Goal: Task Accomplishment & Management: Manage account settings

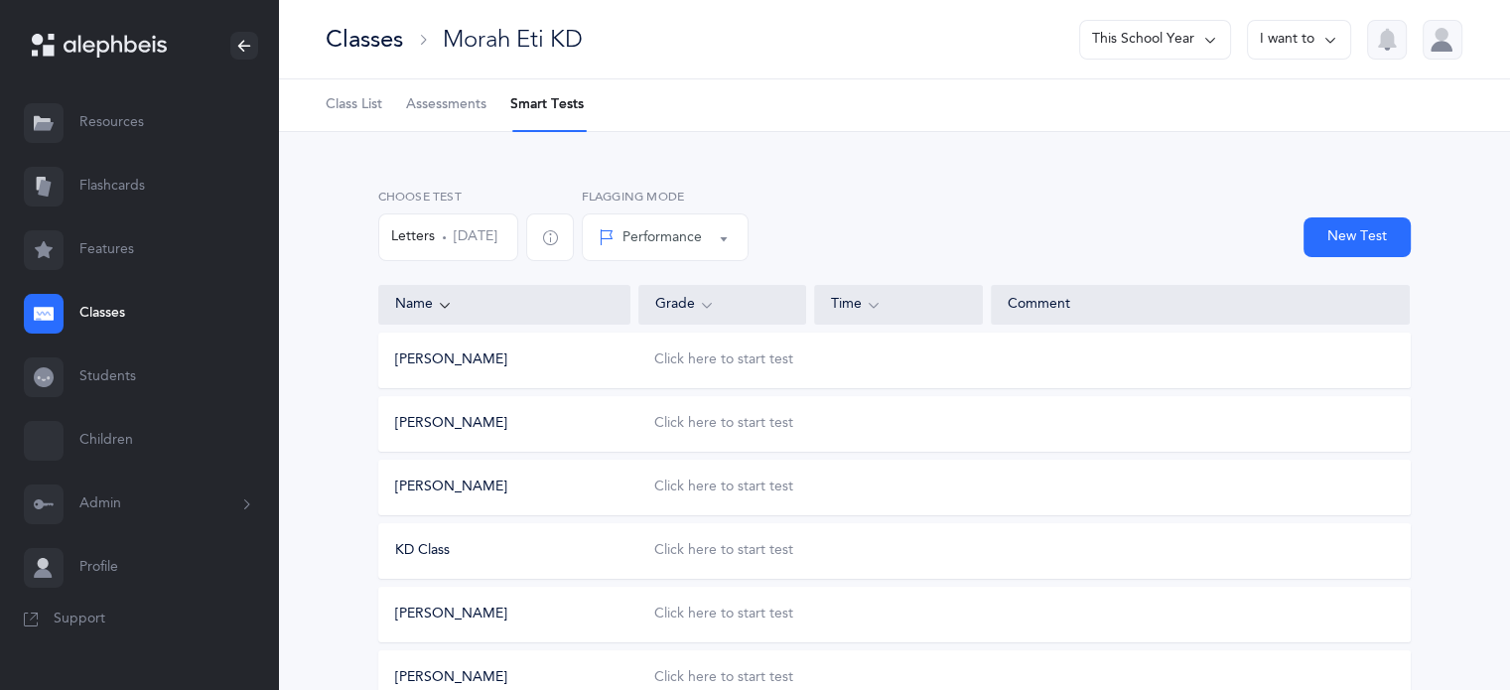
click at [242, 505] on icon at bounding box center [246, 504] width 22 height 16
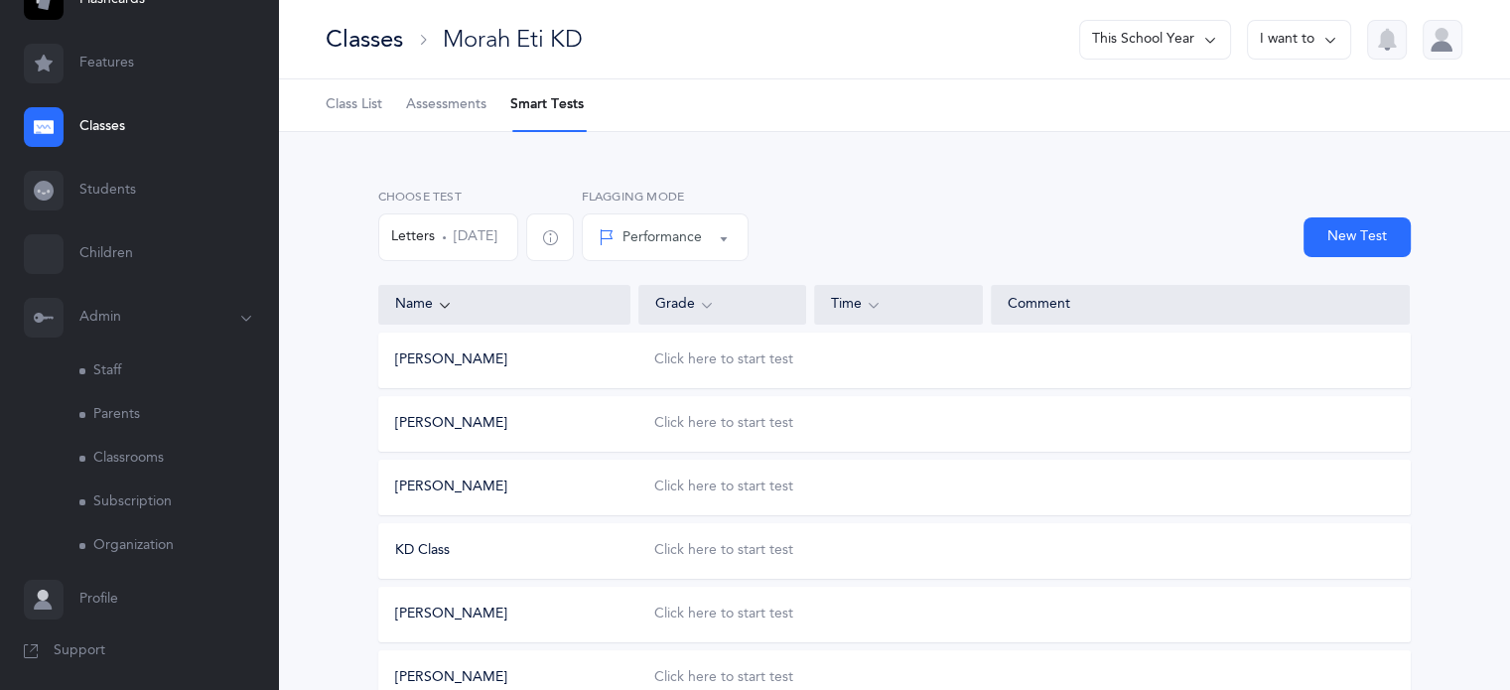
scroll to position [191, 0]
click at [119, 412] on link "Parents" at bounding box center [178, 411] width 199 height 44
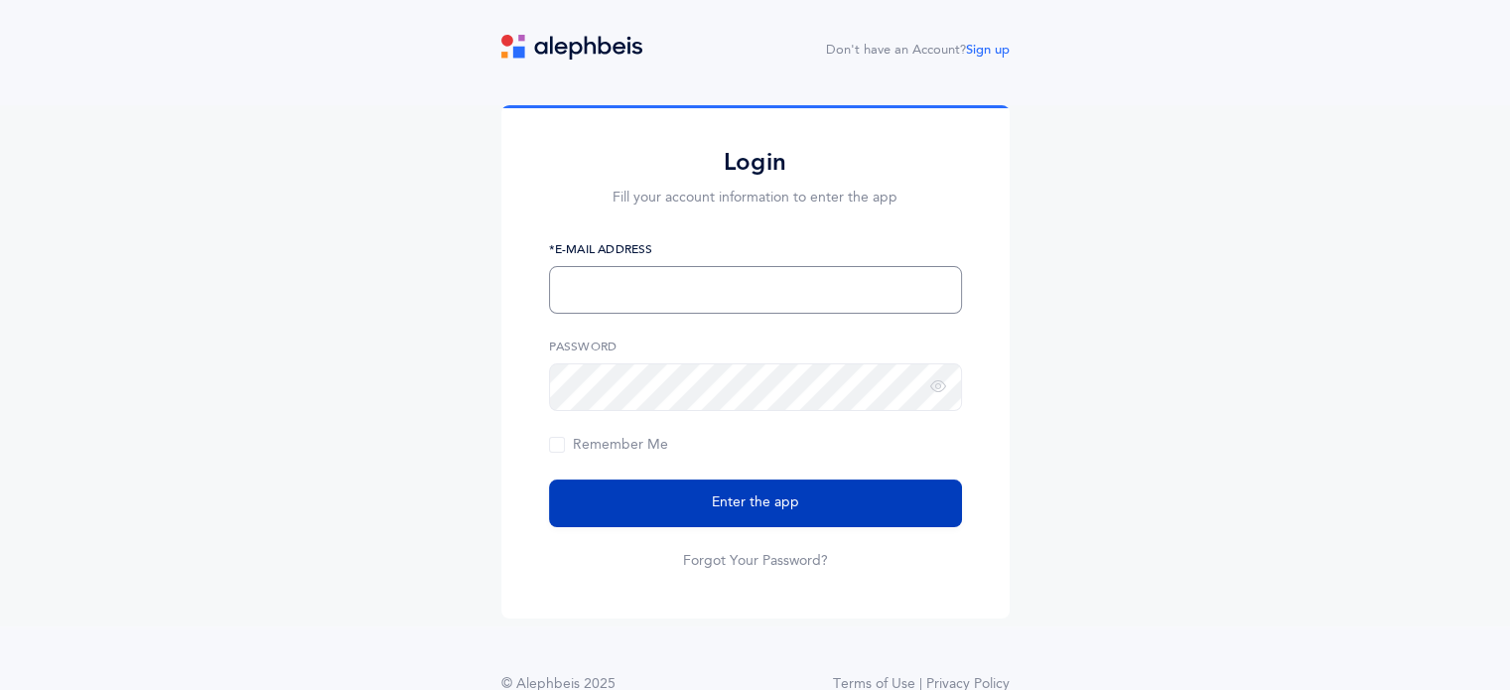
type input "[EMAIL_ADDRESS][PERSON_NAME][DOMAIN_NAME]"
click at [803, 511] on button "Enter the app" at bounding box center [755, 503] width 413 height 48
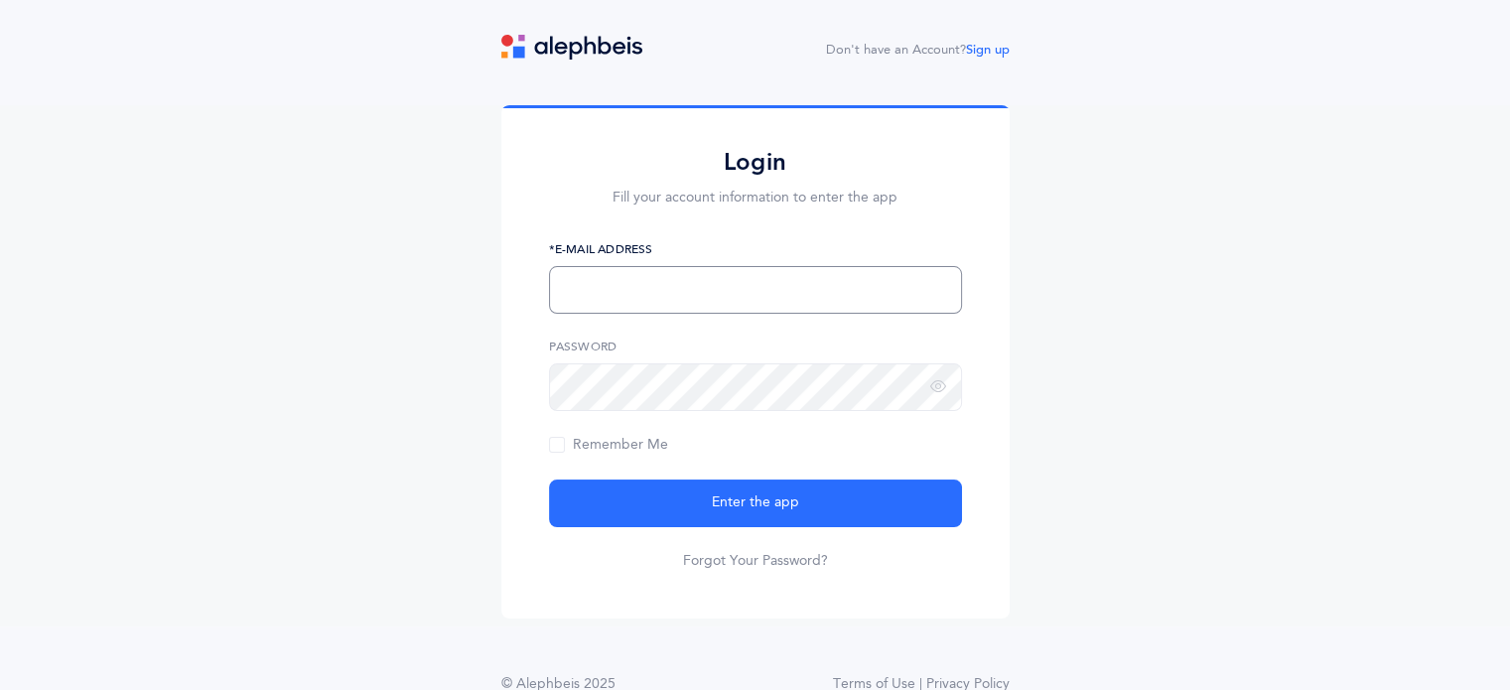
type input "[EMAIL_ADDRESS][PERSON_NAME][DOMAIN_NAME]"
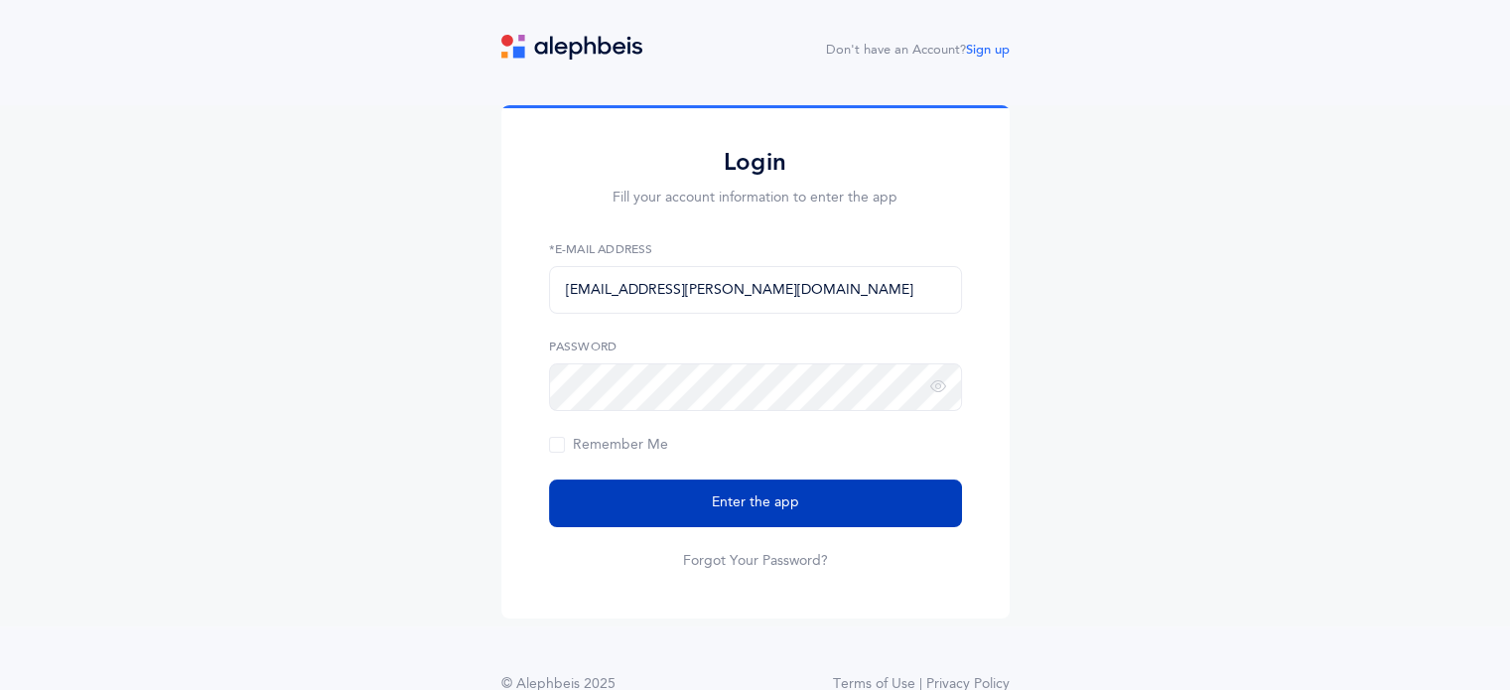
drag, startPoint x: 0, startPoint y: 0, endPoint x: 802, endPoint y: 511, distance: 951.0
click at [802, 511] on button "Enter the app" at bounding box center [755, 503] width 413 height 48
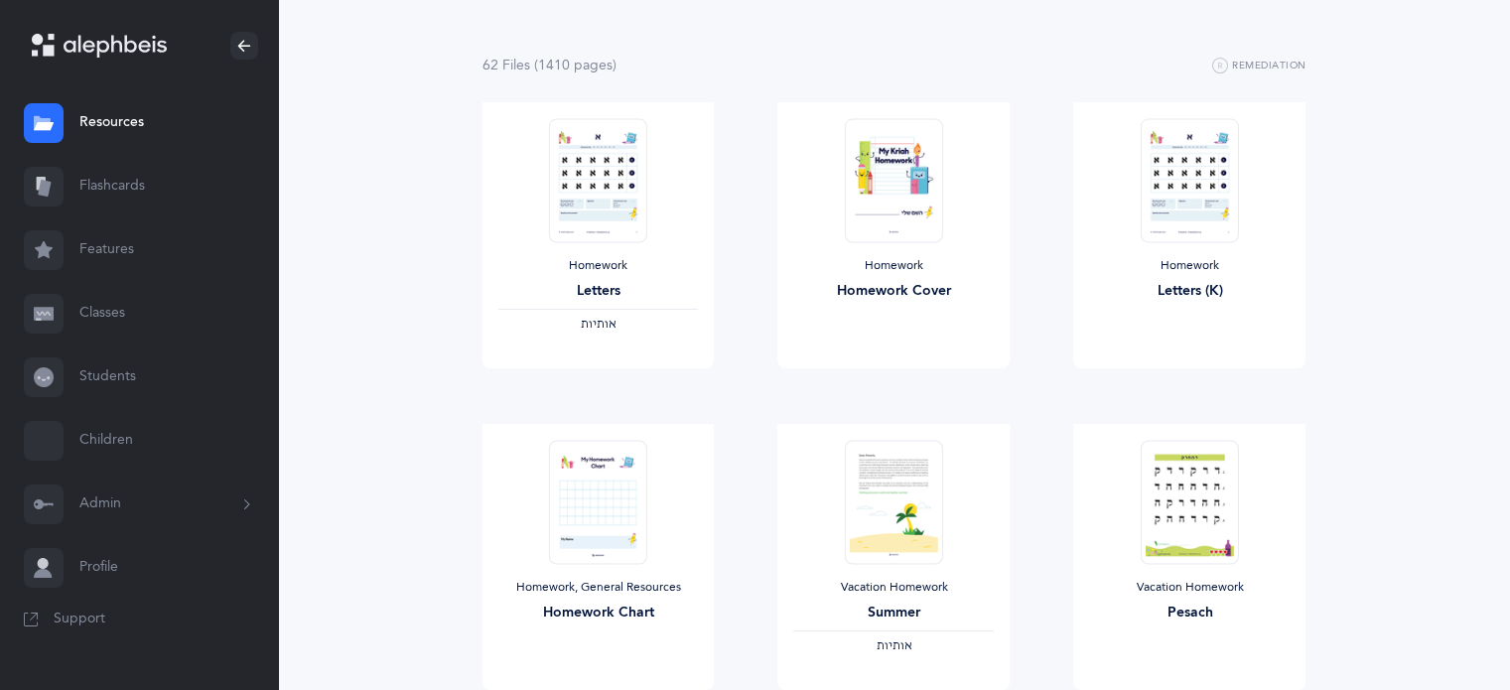
scroll to position [199, 0]
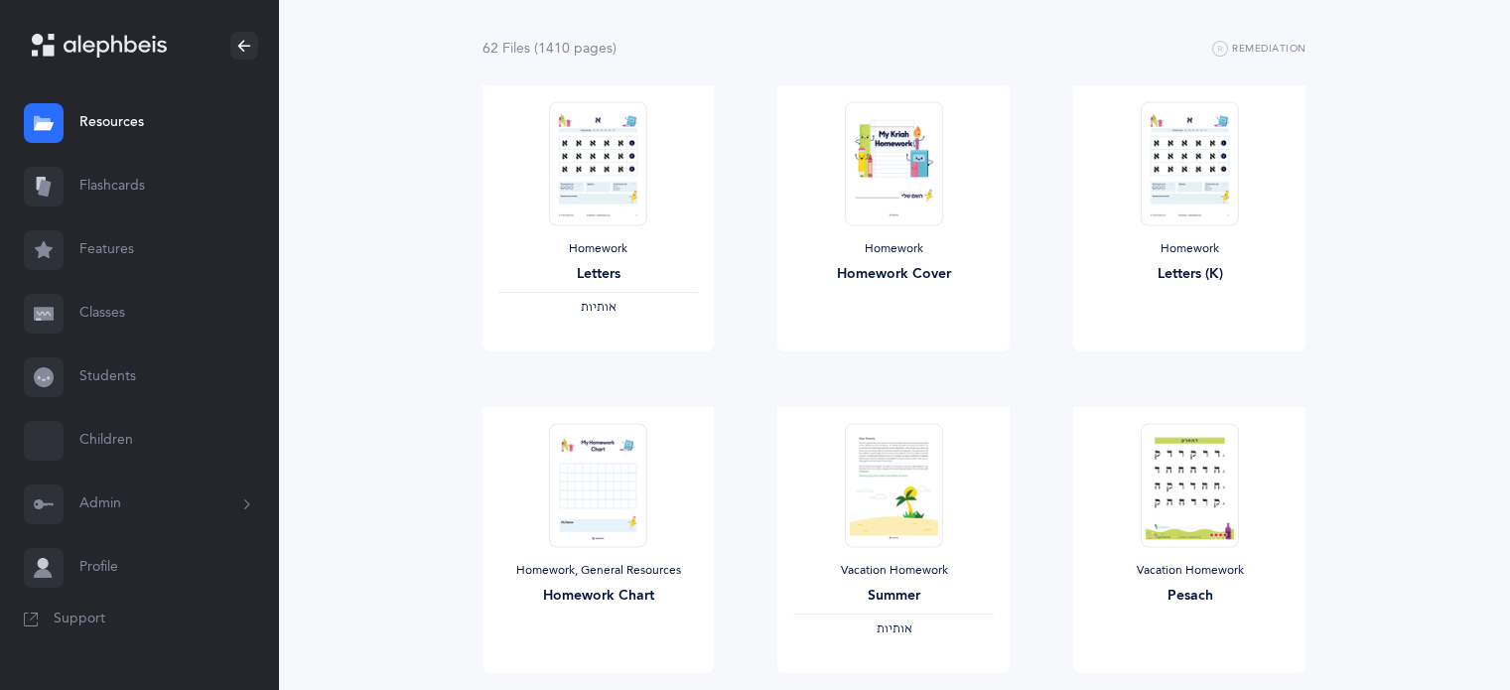
click at [117, 504] on button "Admin" at bounding box center [139, 504] width 278 height 64
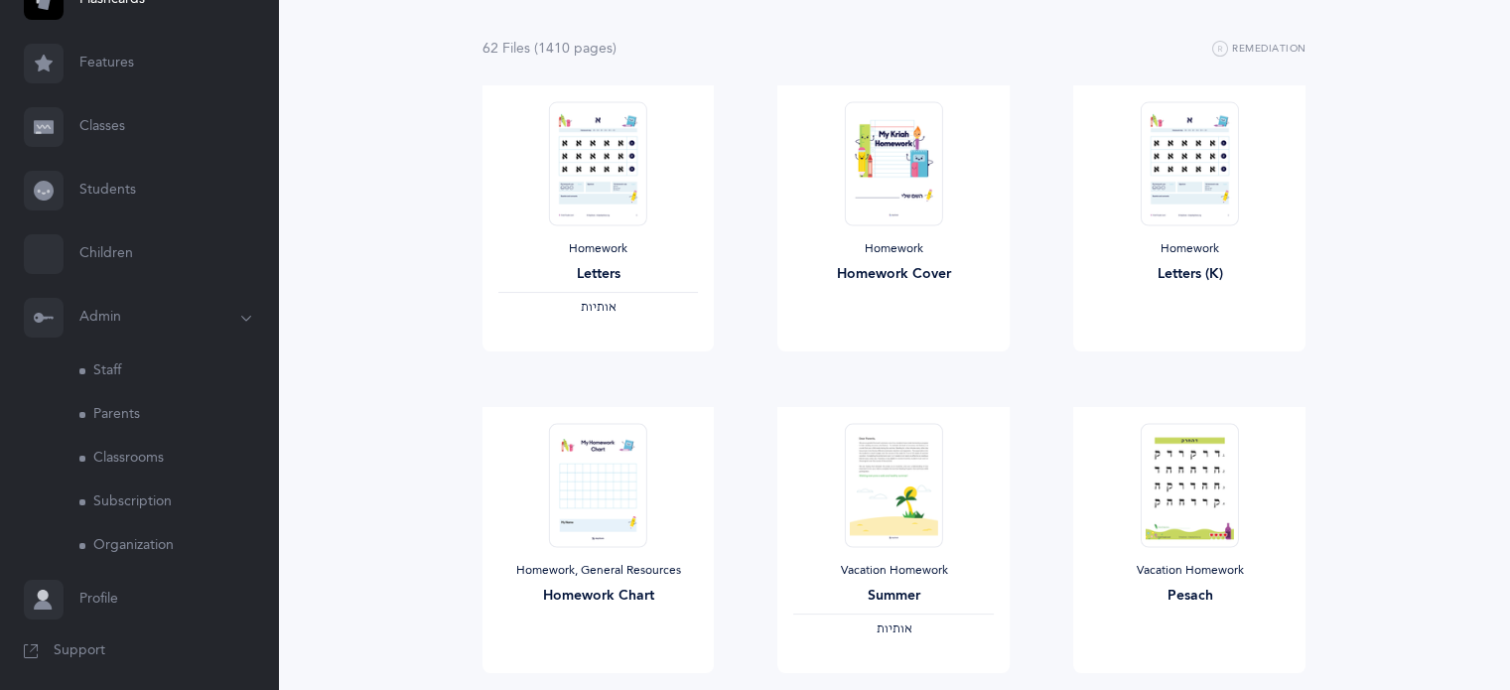
scroll to position [191, 0]
click at [119, 407] on link "Parents" at bounding box center [178, 411] width 199 height 44
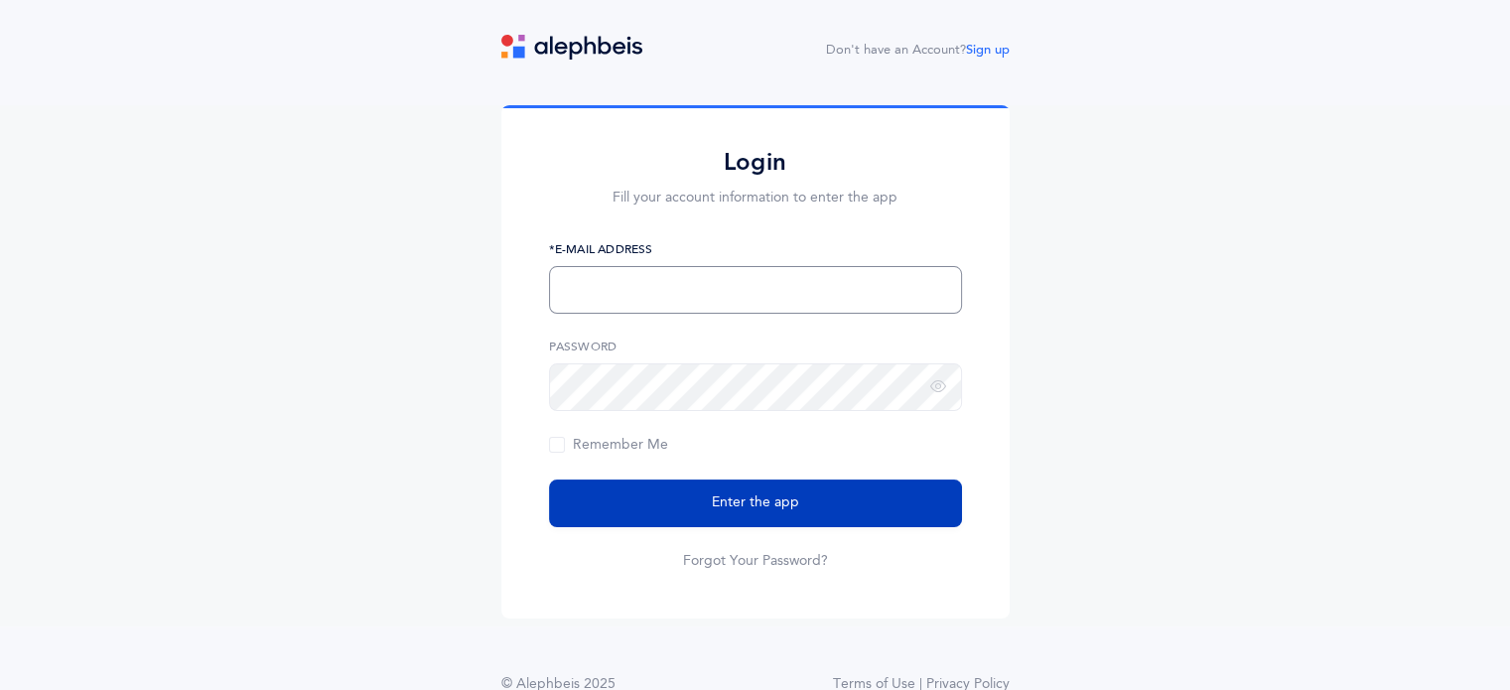
type input "sdurden@brauser.us"
click at [732, 509] on span "Enter the app" at bounding box center [755, 502] width 87 height 21
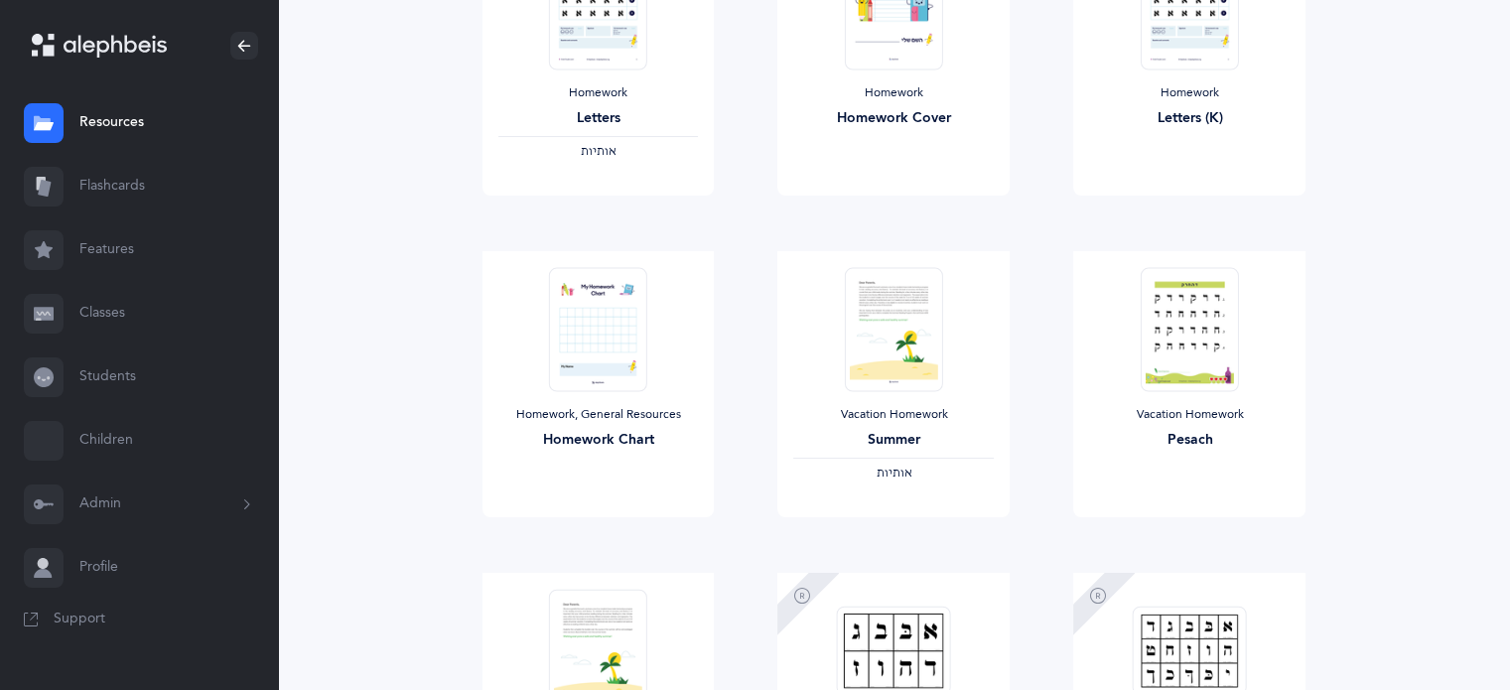
scroll to position [397, 0]
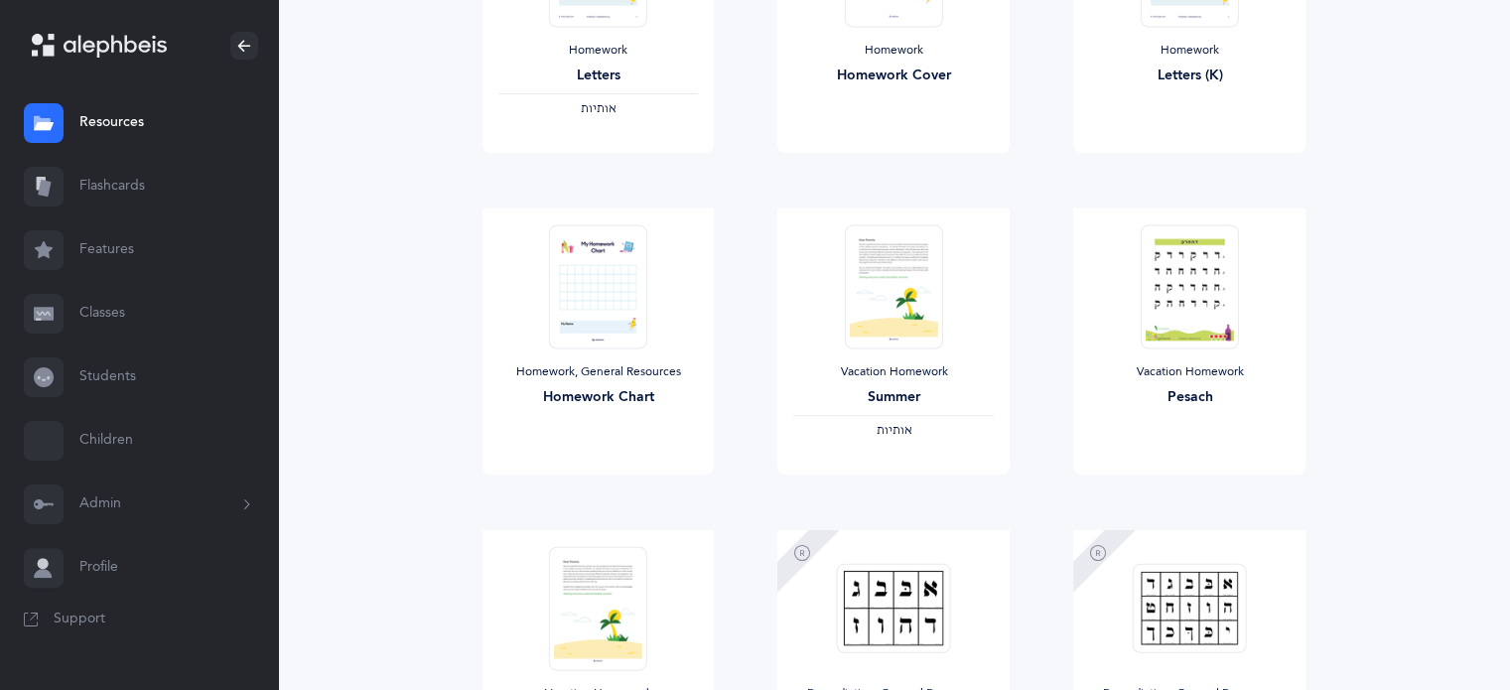
click at [250, 503] on icon at bounding box center [246, 504] width 22 height 16
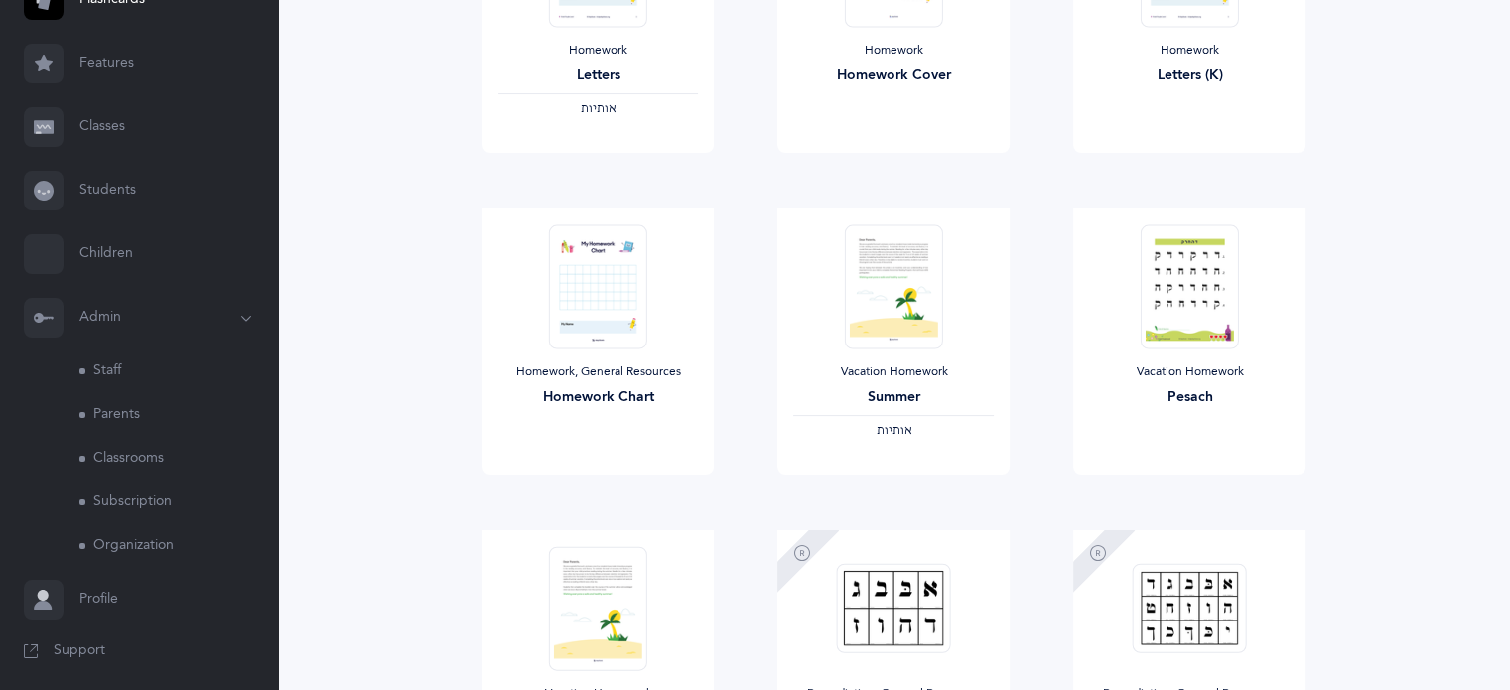
scroll to position [191, 0]
click at [134, 408] on link "Parents" at bounding box center [178, 411] width 199 height 44
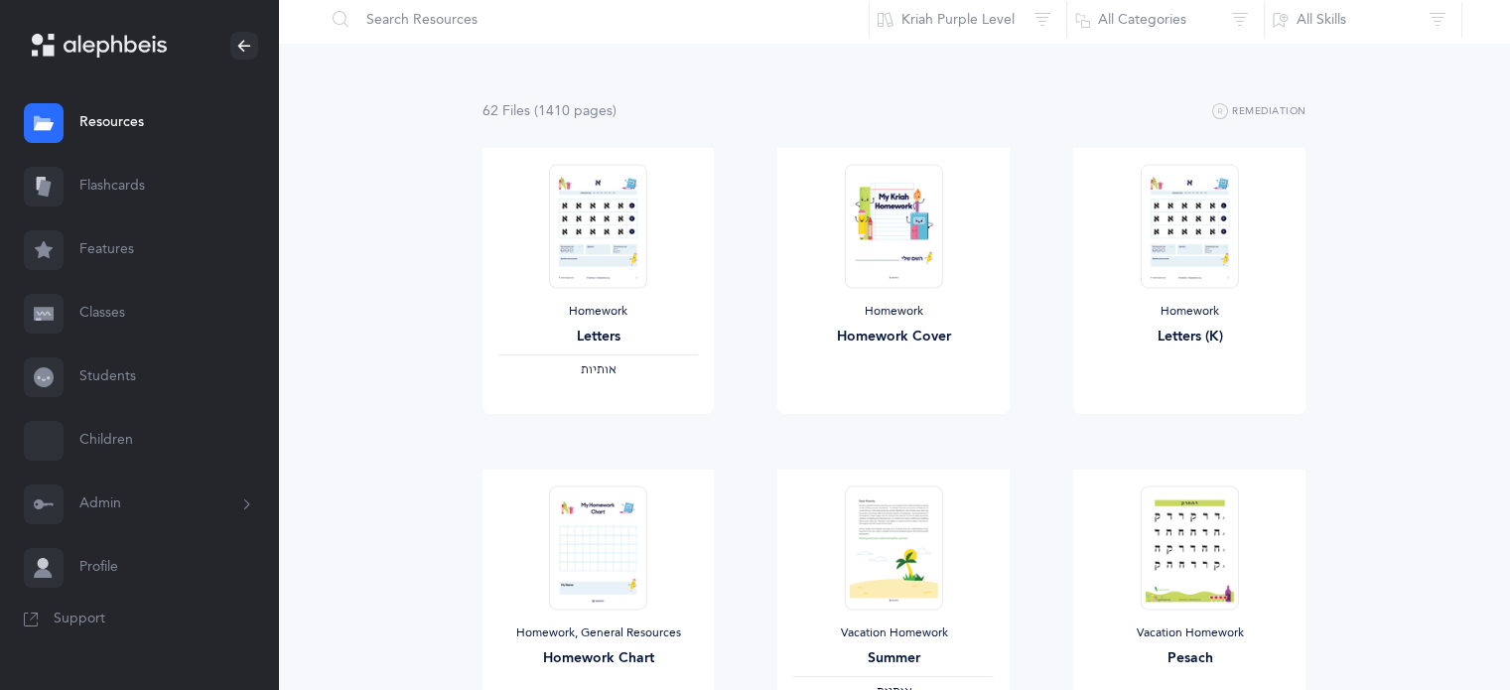
scroll to position [199, 0]
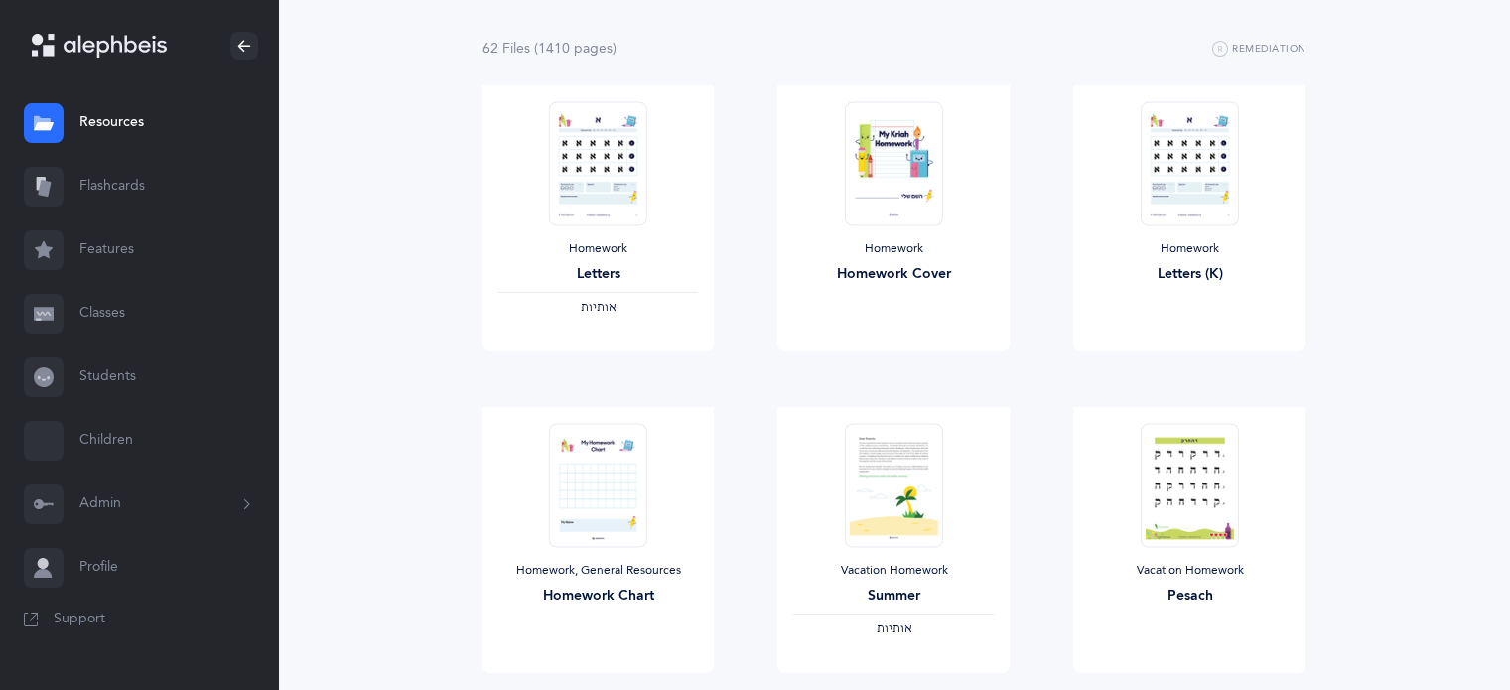
click at [247, 504] on icon at bounding box center [246, 504] width 22 height 16
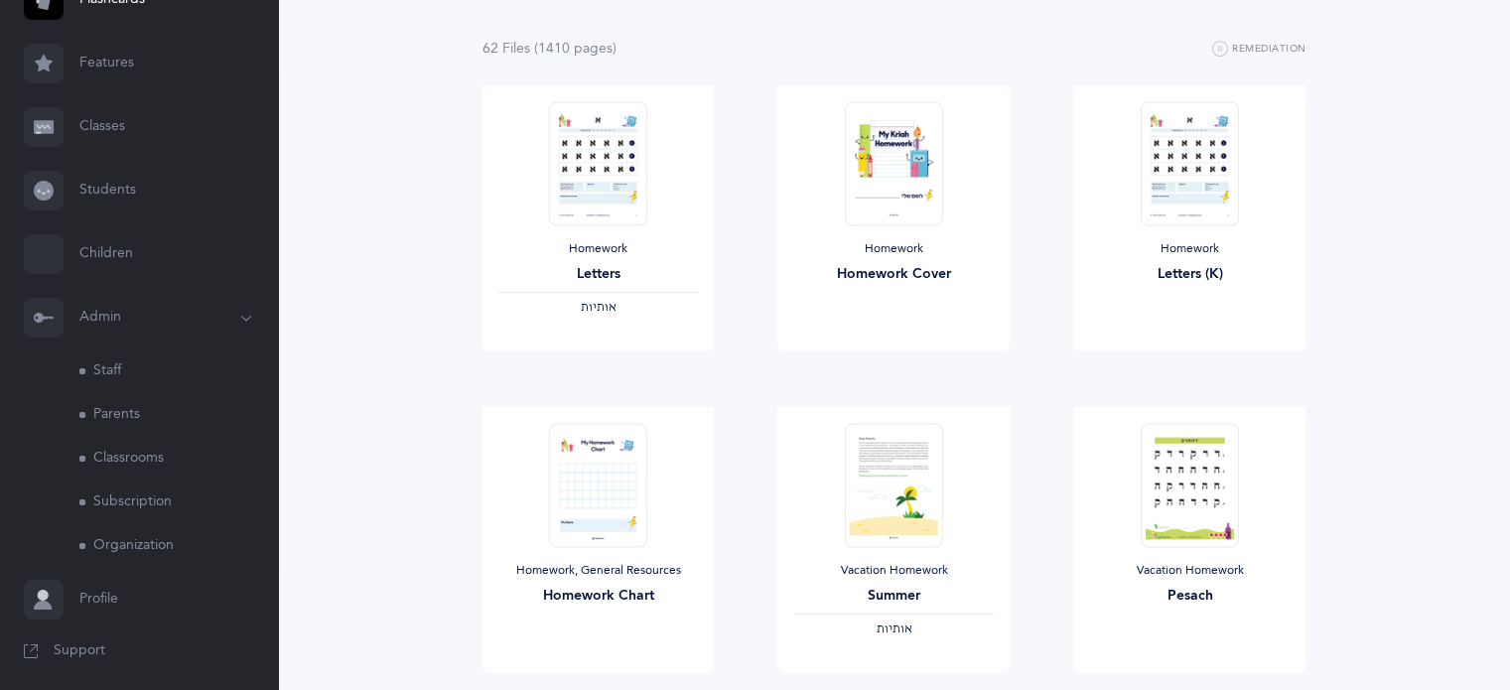
scroll to position [191, 0]
click at [126, 409] on link "Parents" at bounding box center [178, 411] width 199 height 44
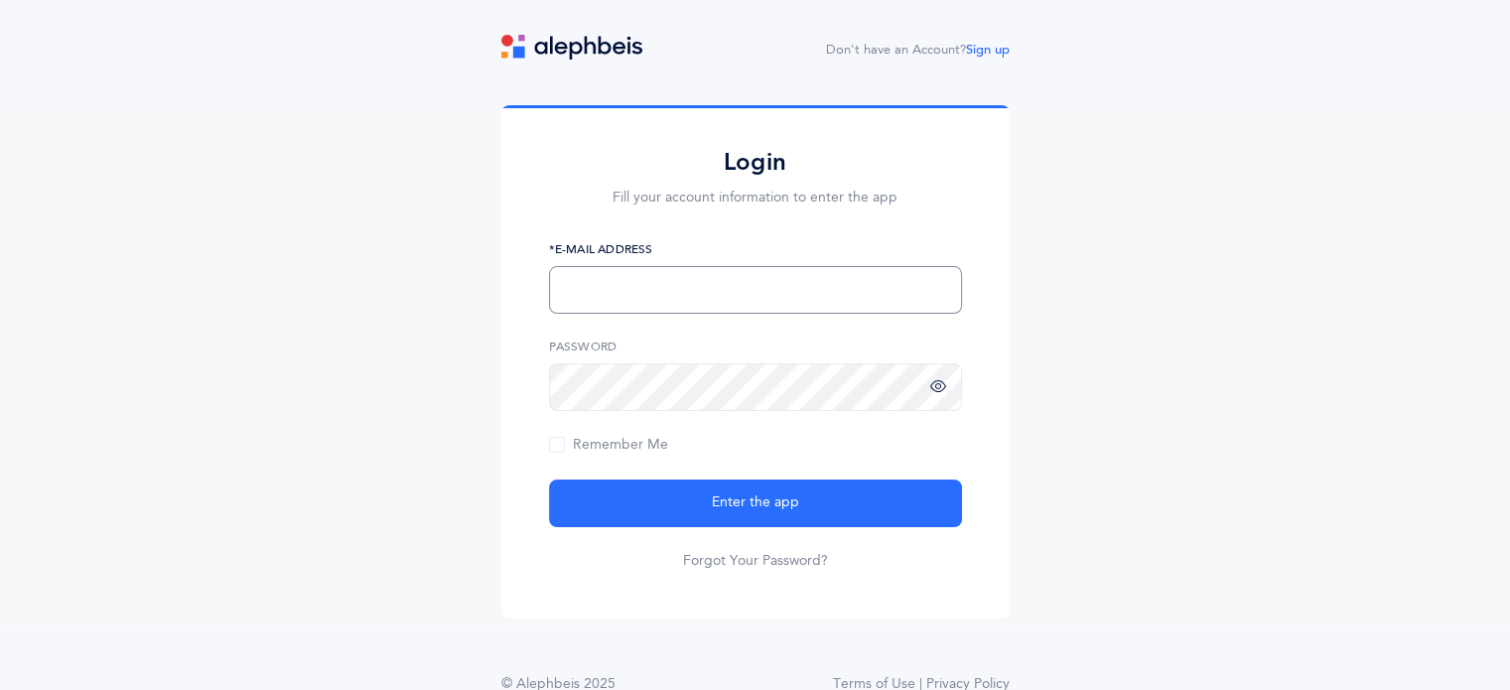
type input "[EMAIL_ADDRESS][PERSON_NAME][DOMAIN_NAME]"
click at [933, 384] on icon at bounding box center [938, 387] width 16 height 18
click at [555, 444] on span "Remember Me" at bounding box center [608, 445] width 119 height 16
click at [0, 0] on input "Remember Me" at bounding box center [0, 0] width 0 height 0
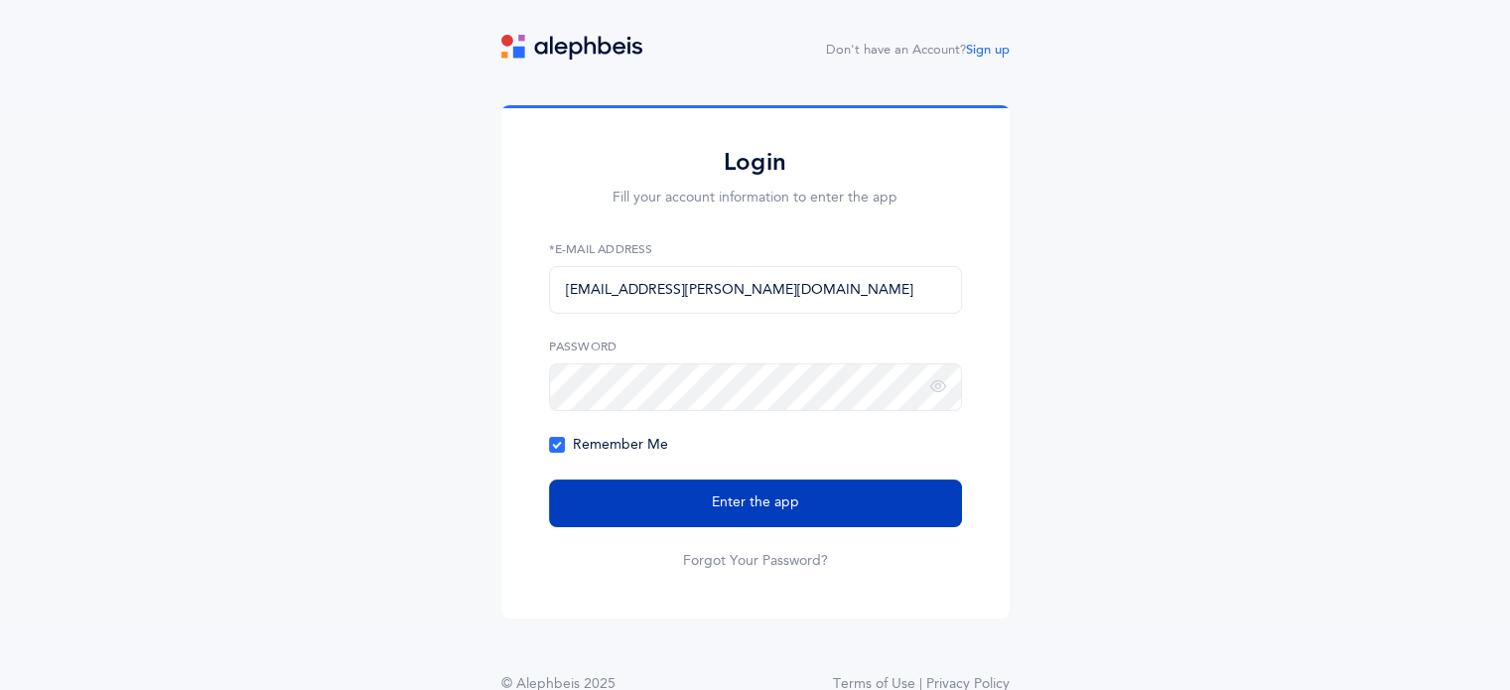
click at [627, 499] on button "Enter the app" at bounding box center [755, 503] width 413 height 48
type input "[EMAIL_ADDRESS][PERSON_NAME][DOMAIN_NAME]"
click at [646, 513] on button "Enter the app" at bounding box center [755, 503] width 413 height 48
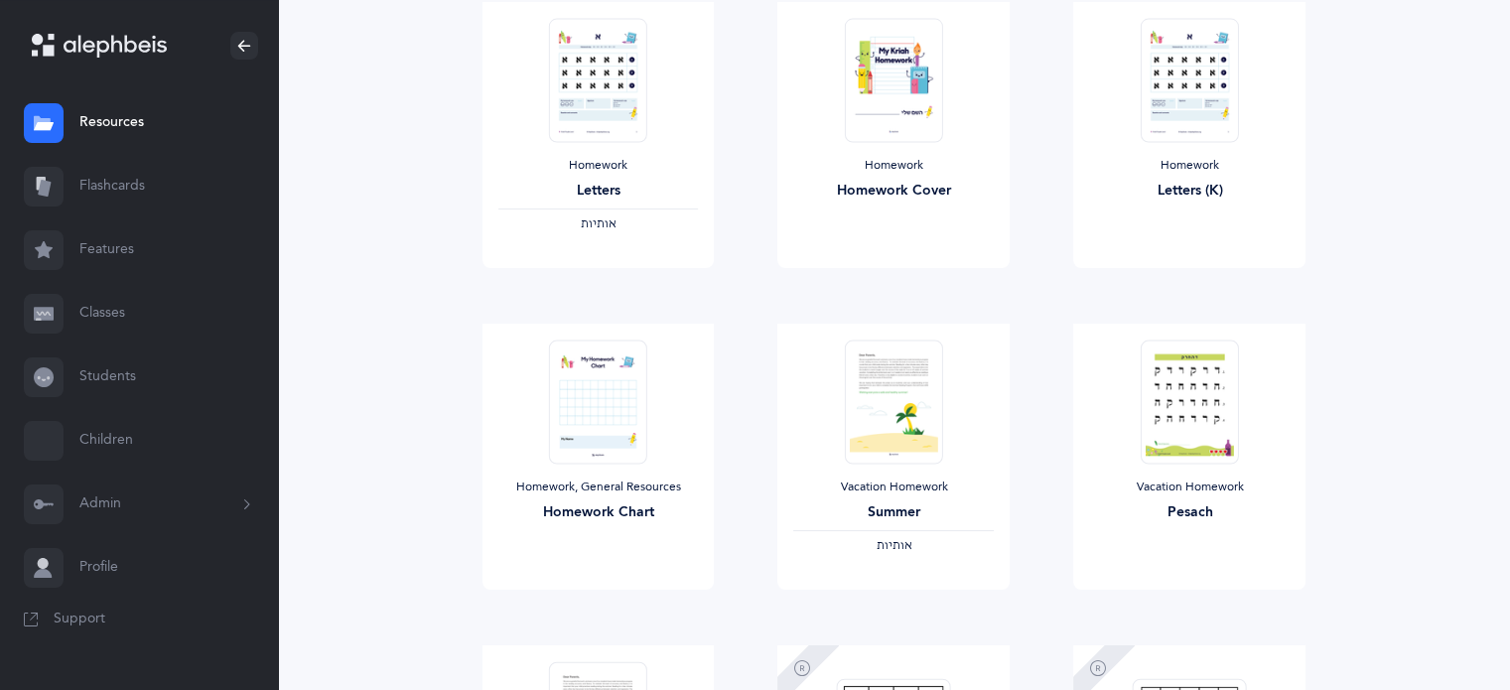
scroll to position [298, 0]
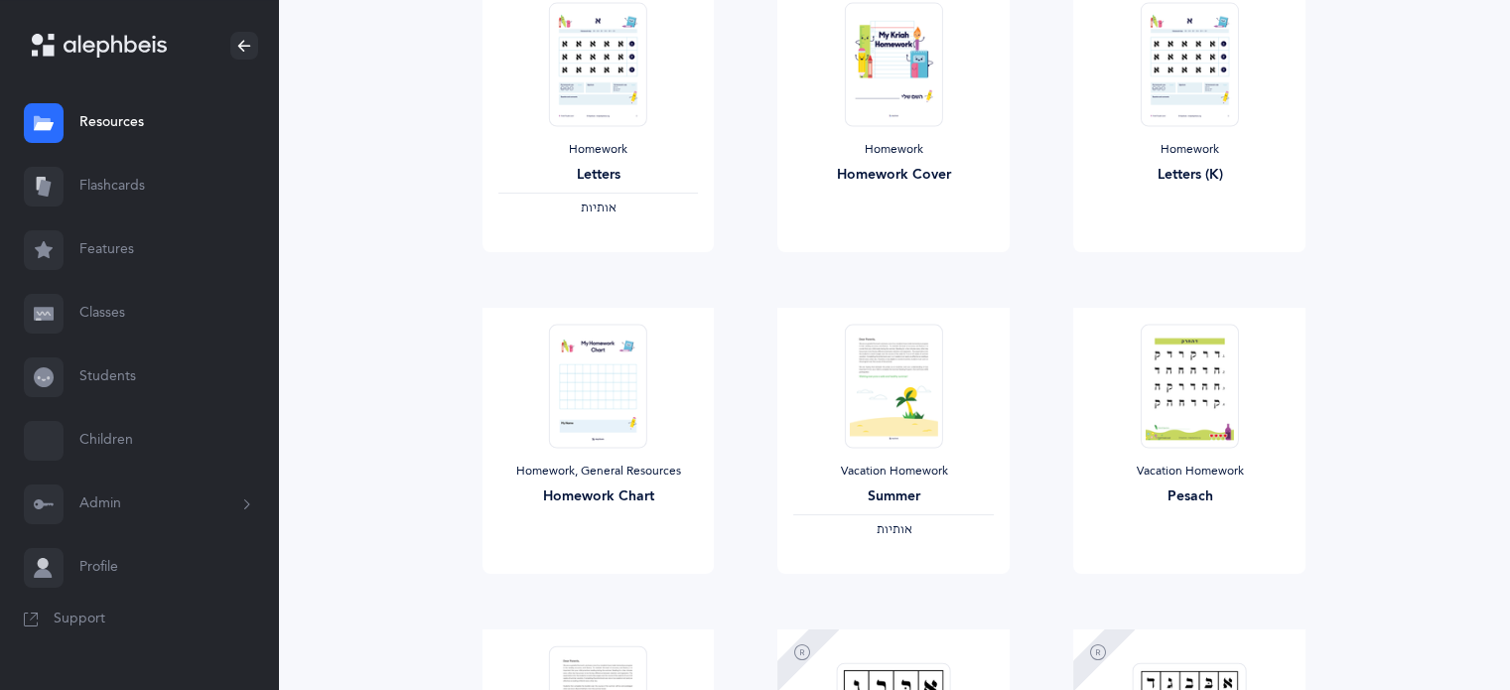
click at [237, 499] on icon at bounding box center [246, 504] width 22 height 16
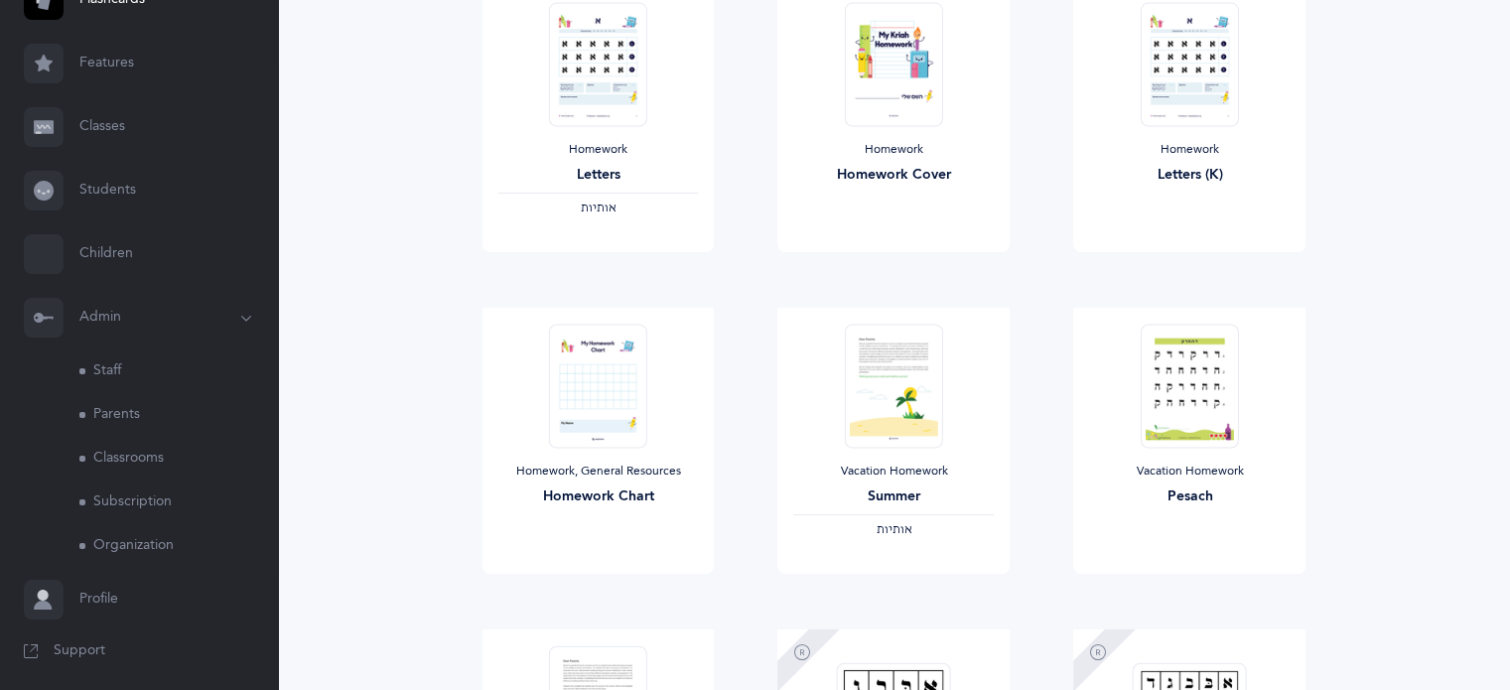
scroll to position [191, 0]
click at [114, 364] on link "Staff" at bounding box center [178, 367] width 199 height 44
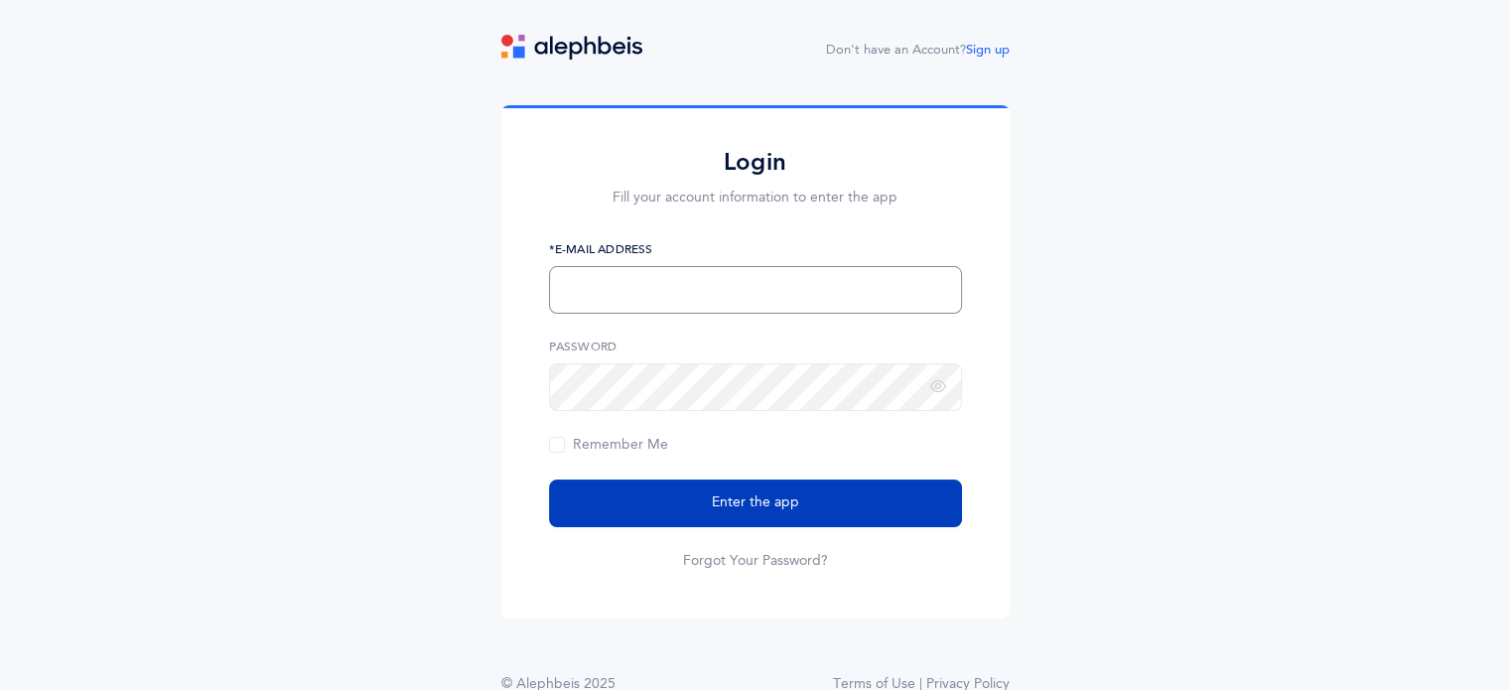
type input "[EMAIL_ADDRESS][PERSON_NAME][DOMAIN_NAME]"
click at [745, 514] on button "Enter the app" at bounding box center [755, 503] width 413 height 48
